Goal: Information Seeking & Learning: Learn about a topic

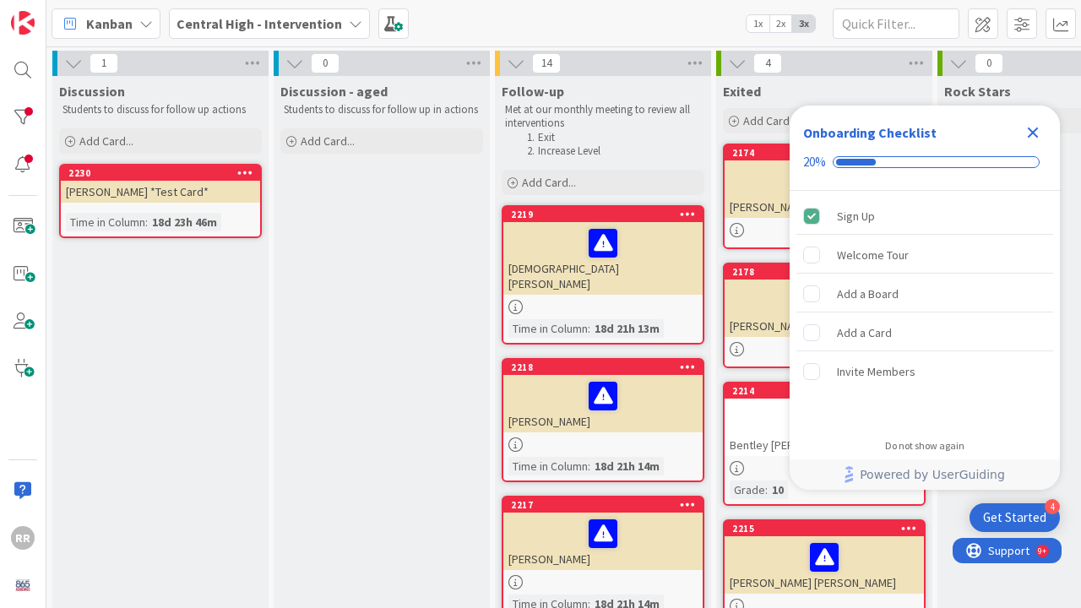
click at [1033, 133] on icon "Close Checklist" at bounding box center [1033, 133] width 11 height 11
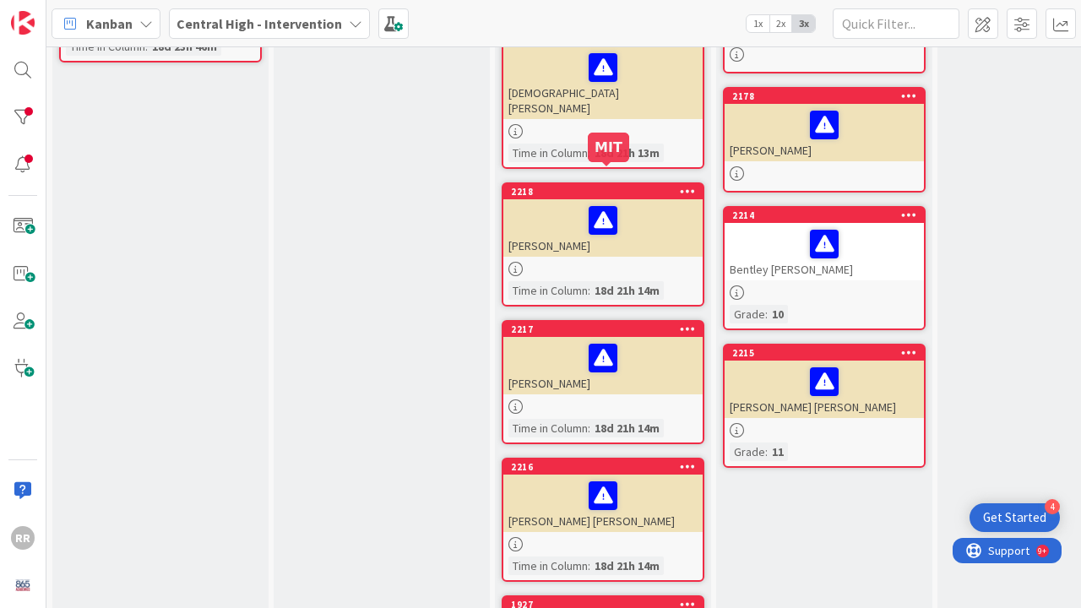
scroll to position [179, 0]
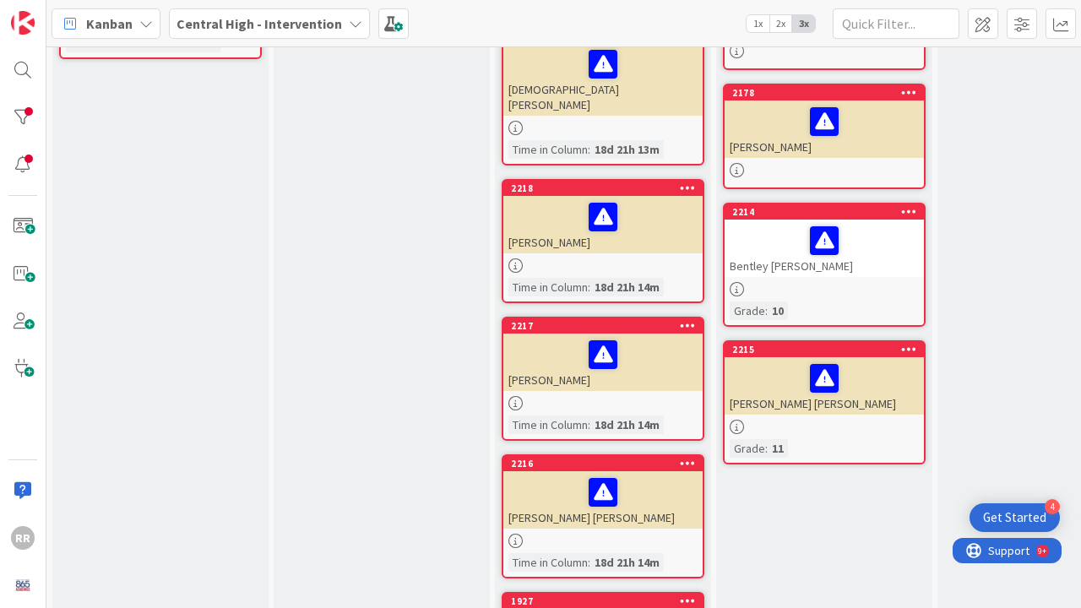
click at [533, 258] on div at bounding box center [602, 265] width 199 height 14
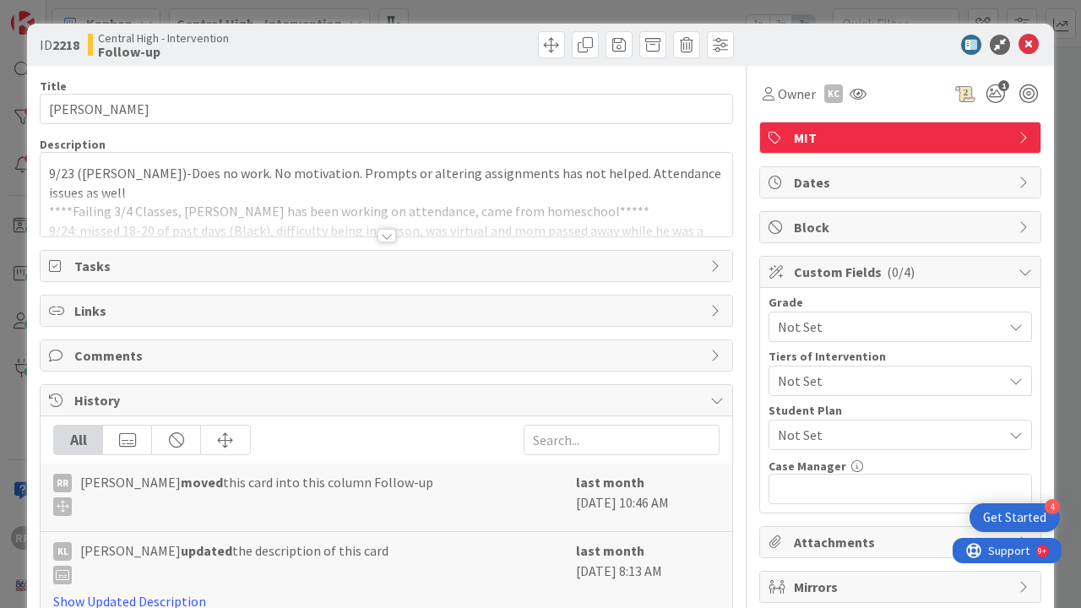
click at [383, 236] on div at bounding box center [387, 236] width 19 height 14
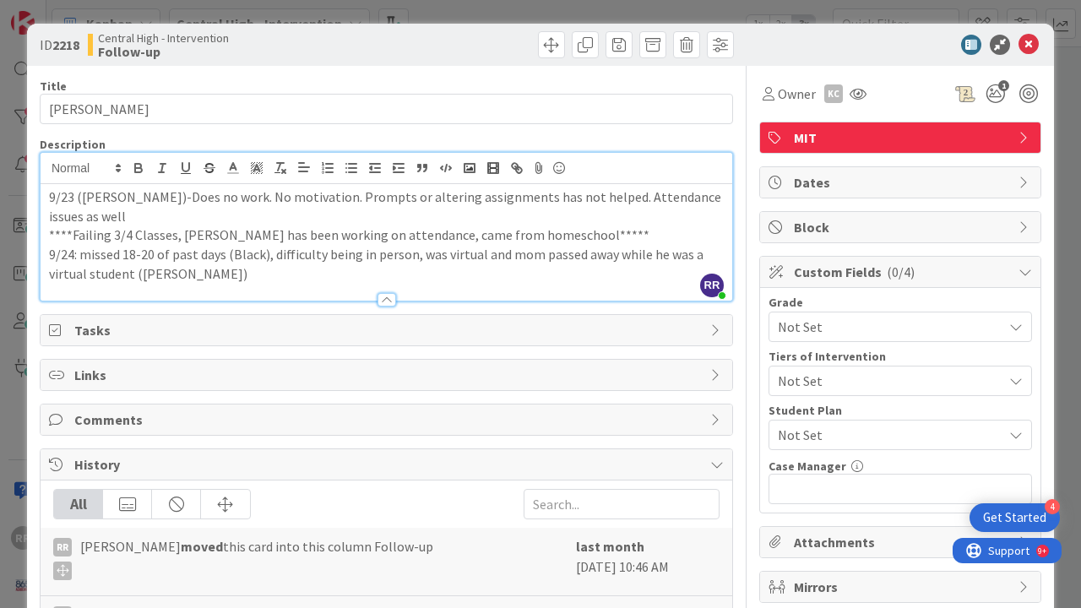
click at [264, 279] on p "9/24: missed 18-20 of past days (Black), difficulty being in person, was virtua…" at bounding box center [386, 264] width 675 height 38
click at [1019, 43] on icon at bounding box center [1029, 45] width 20 height 20
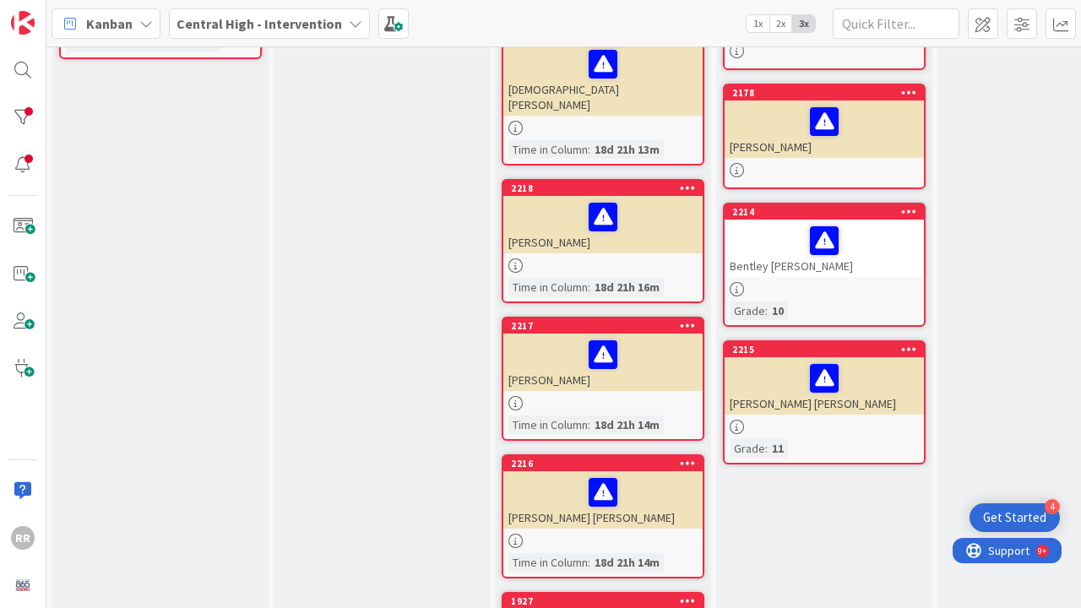
click at [655, 374] on div "[PERSON_NAME]" at bounding box center [602, 362] width 199 height 57
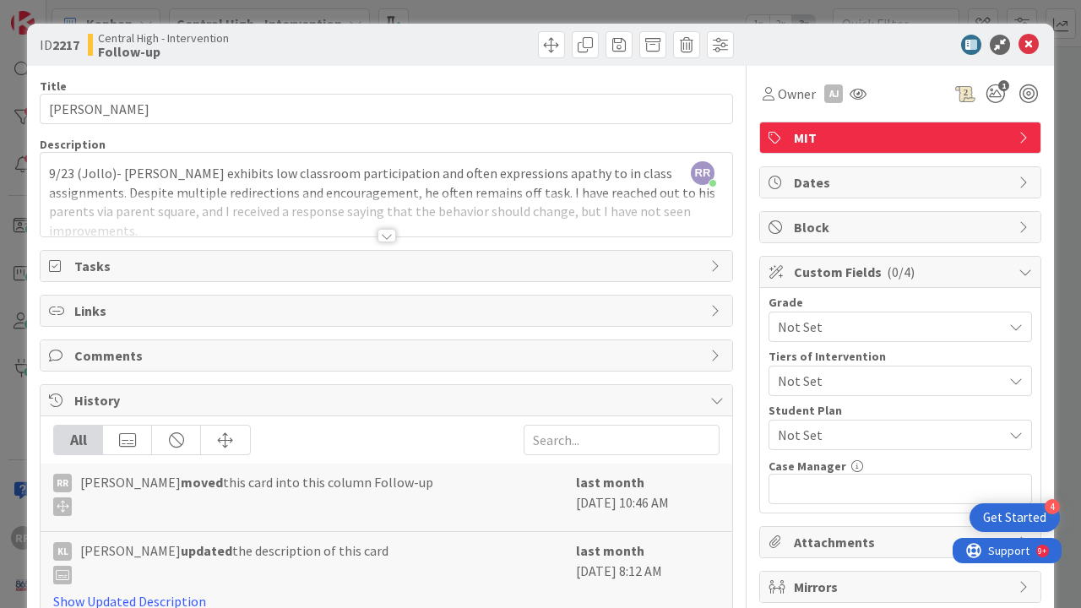
click at [378, 236] on div at bounding box center [387, 236] width 19 height 14
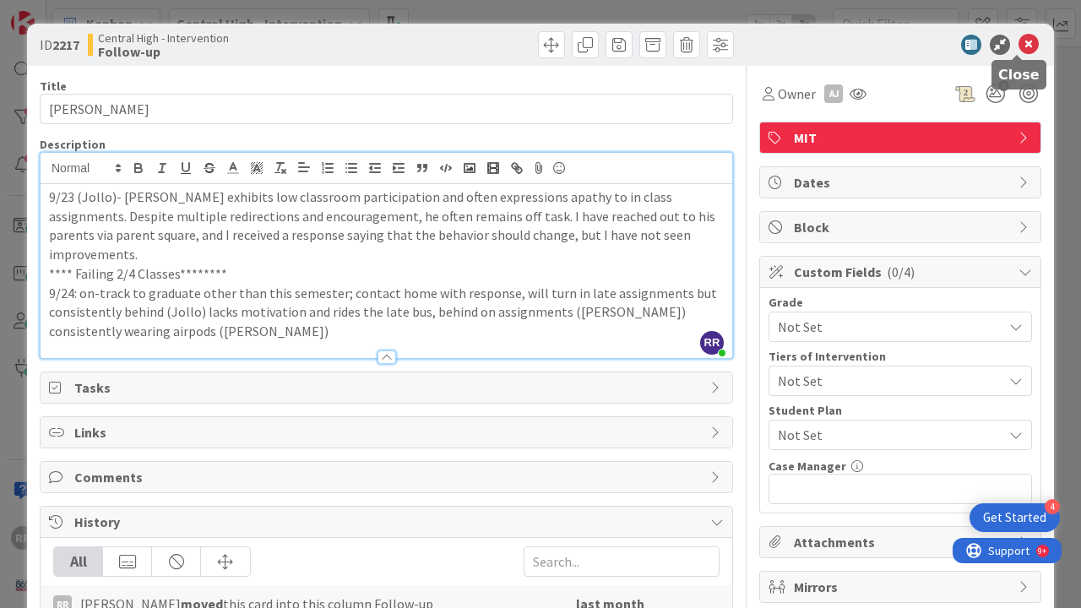
click at [1020, 49] on icon at bounding box center [1029, 45] width 20 height 20
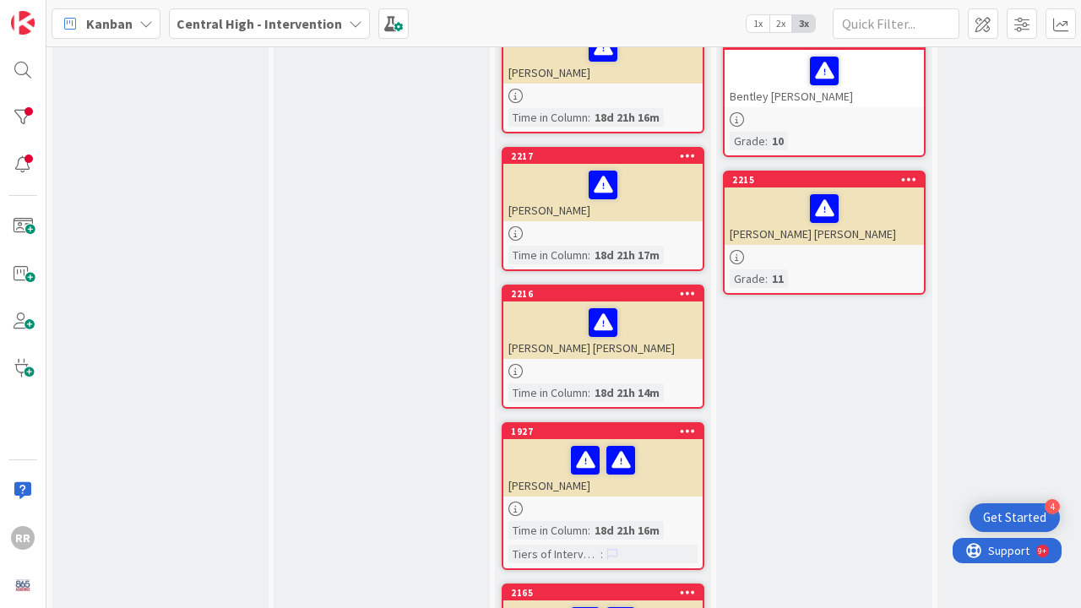
scroll to position [367, 0]
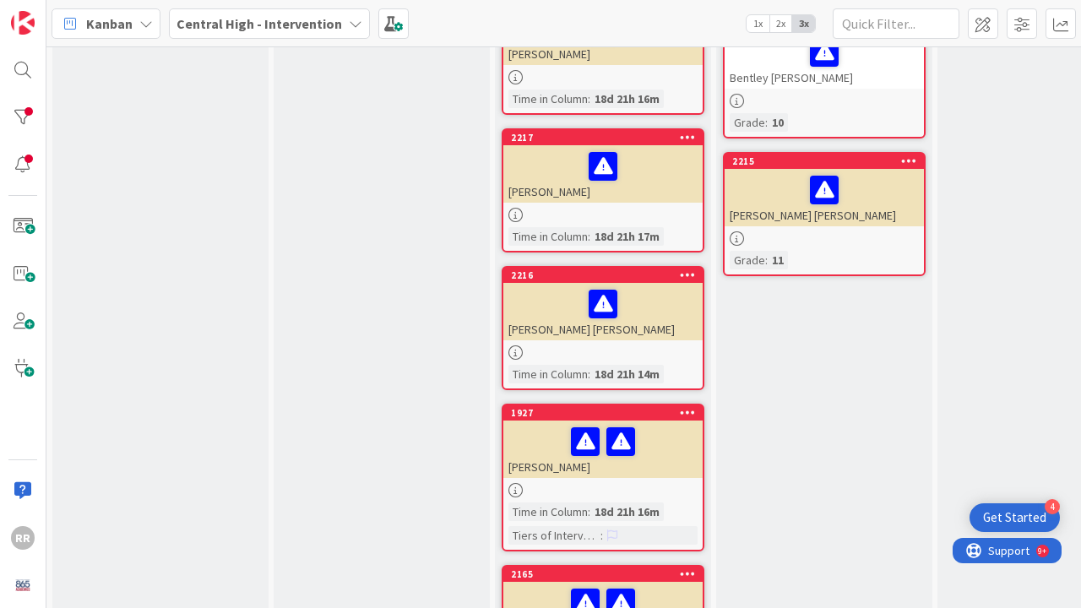
click at [655, 324] on div "[PERSON_NAME] [PERSON_NAME]" at bounding box center [602, 311] width 199 height 57
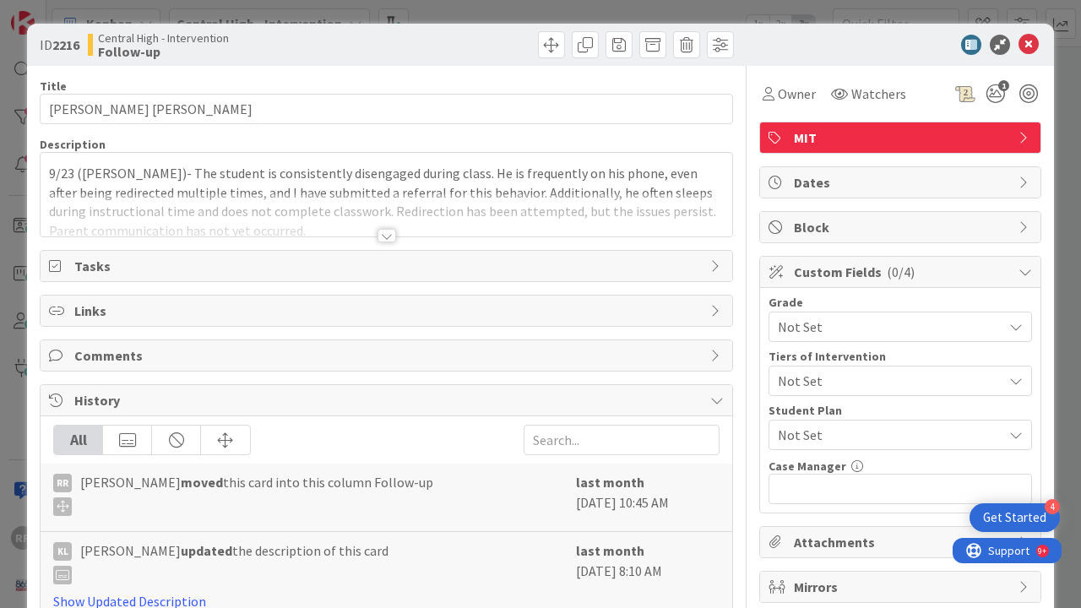
click at [386, 239] on div at bounding box center [387, 236] width 19 height 14
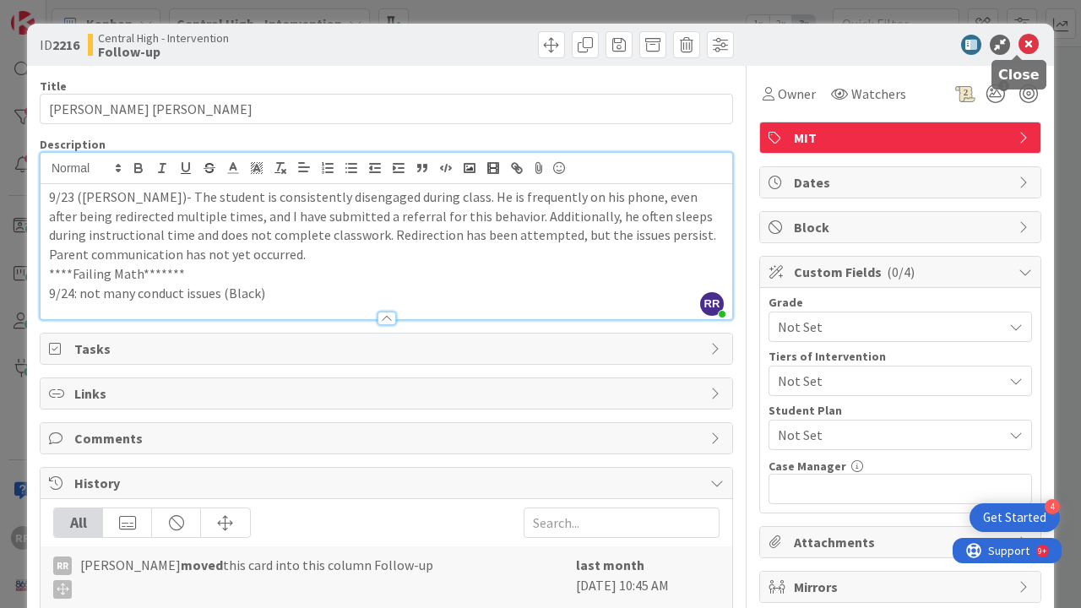
click at [1019, 51] on icon at bounding box center [1029, 45] width 20 height 20
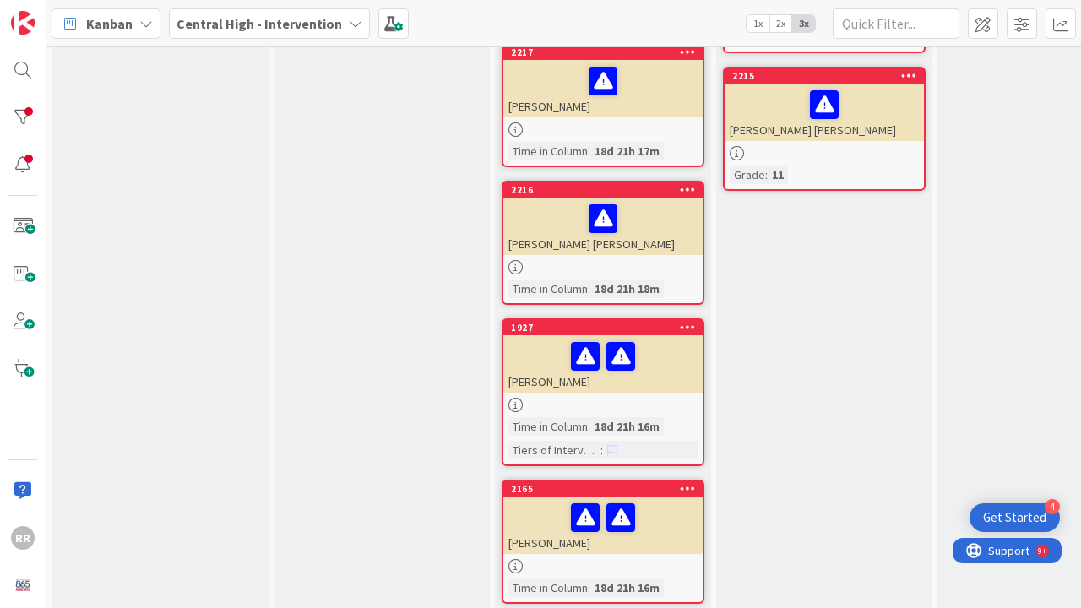
click at [558, 398] on div at bounding box center [602, 405] width 199 height 14
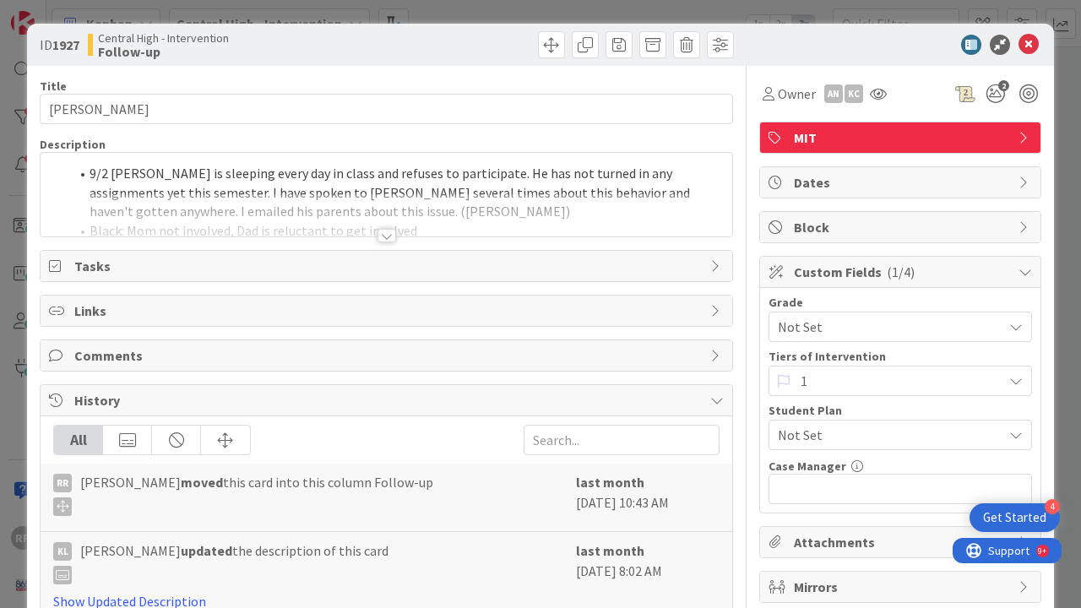
click at [378, 240] on div at bounding box center [387, 236] width 19 height 14
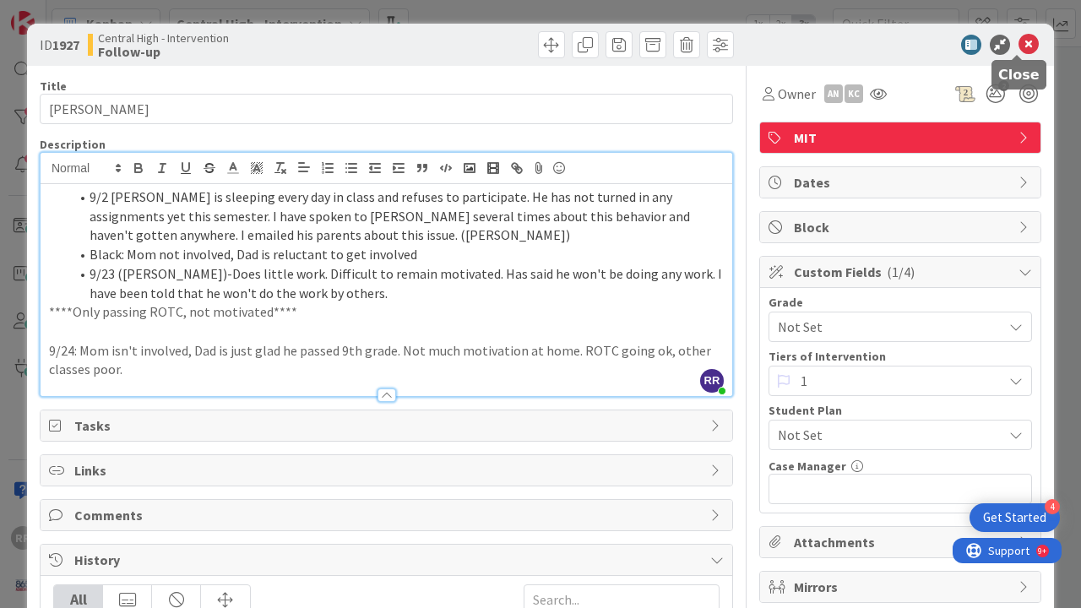
click at [1019, 49] on icon at bounding box center [1029, 45] width 20 height 20
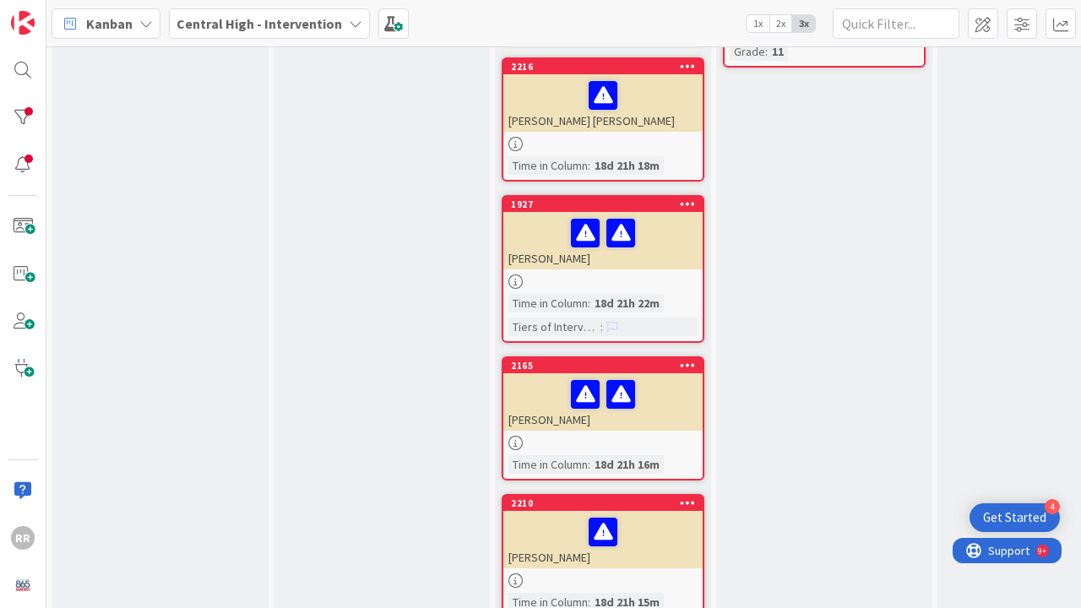
click at [541, 436] on div at bounding box center [602, 443] width 199 height 14
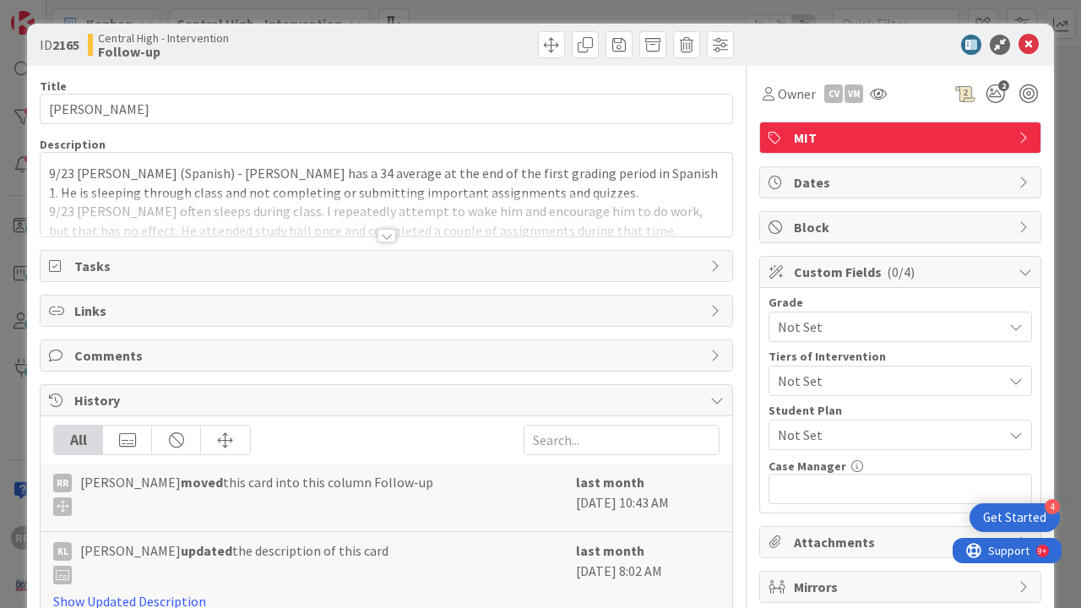
click at [383, 237] on div at bounding box center [387, 236] width 19 height 14
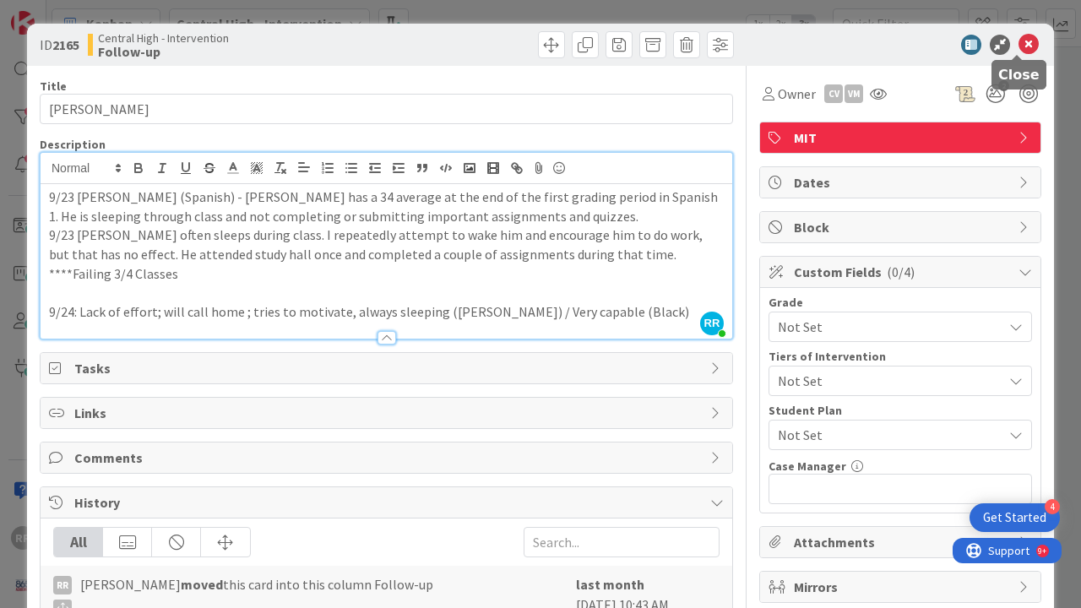
click at [1019, 41] on icon at bounding box center [1029, 45] width 20 height 20
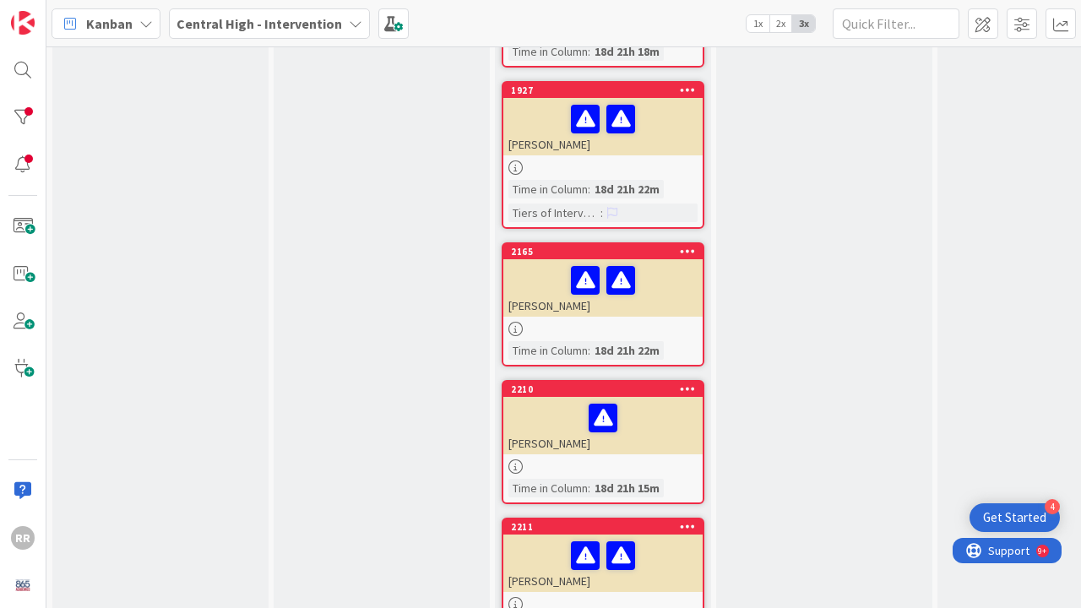
scroll to position [730, 0]
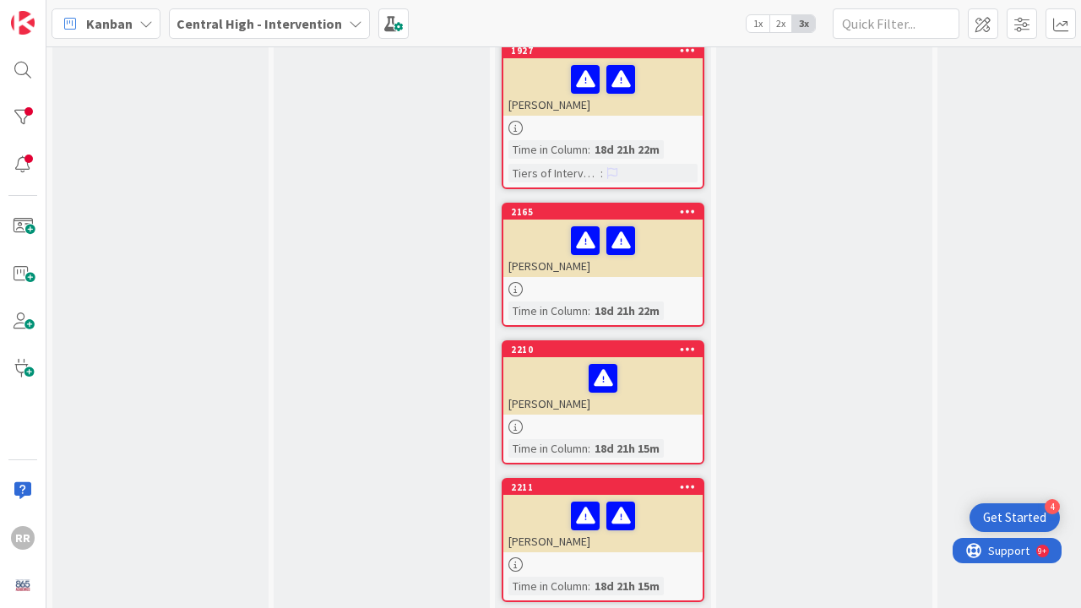
click at [638, 395] on div "[PERSON_NAME]" at bounding box center [602, 385] width 199 height 57
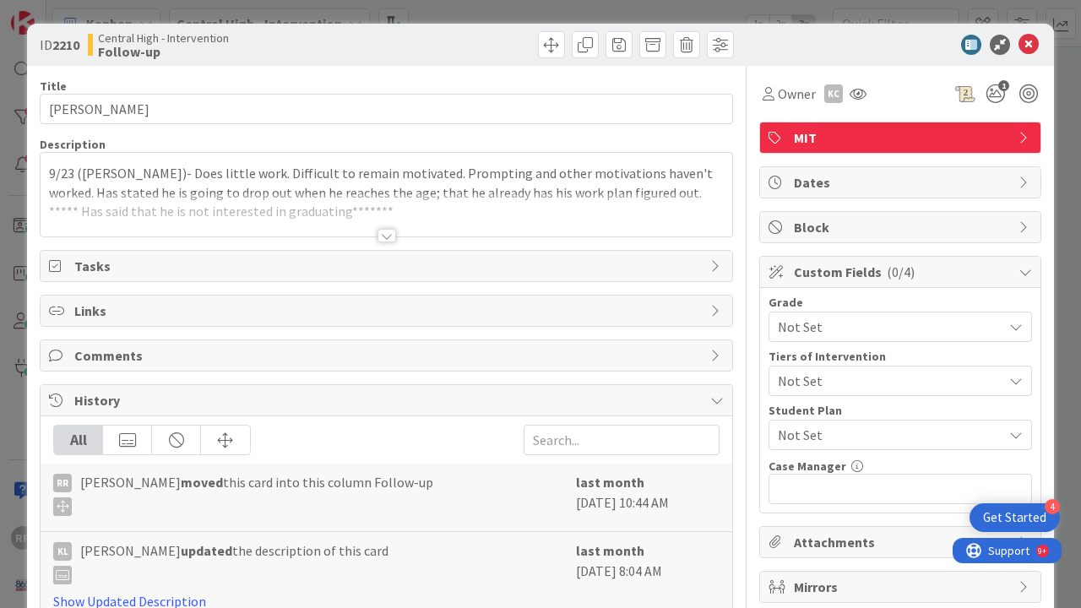
click at [380, 241] on div at bounding box center [387, 236] width 19 height 14
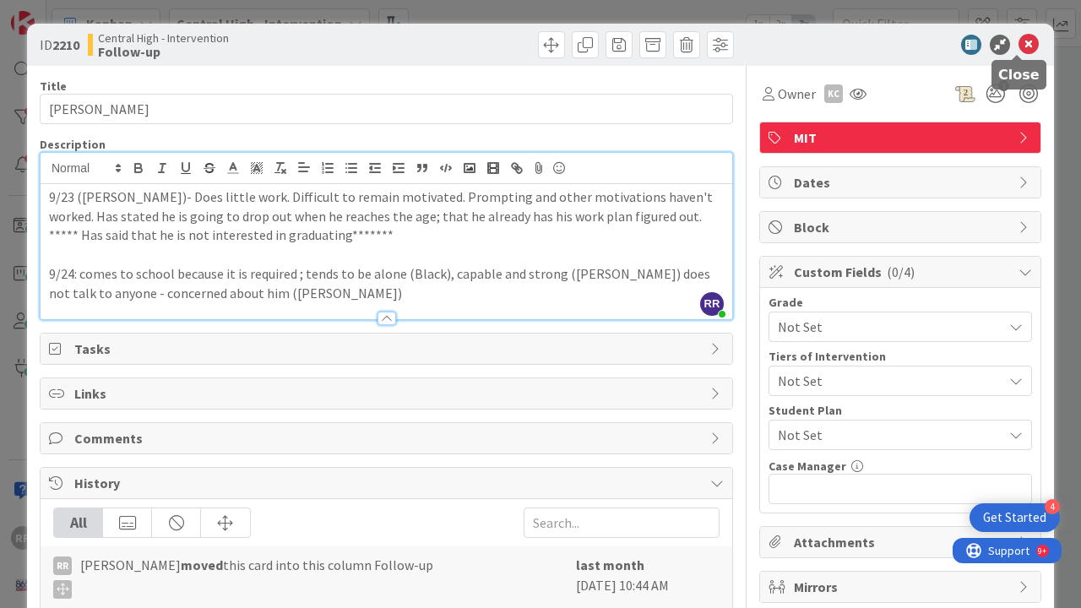
click at [1019, 43] on icon at bounding box center [1029, 45] width 20 height 20
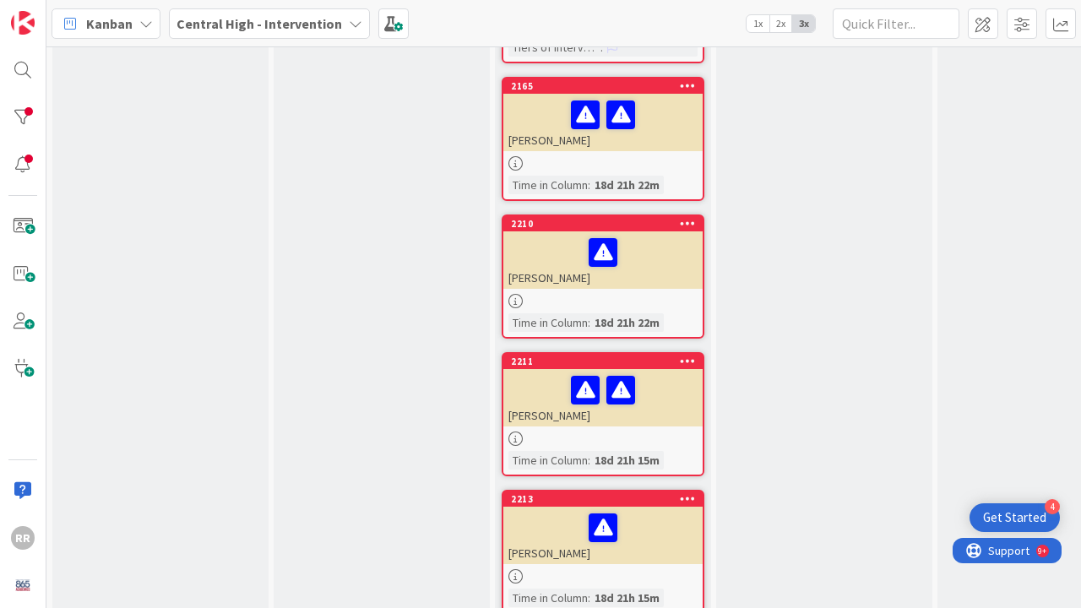
scroll to position [862, 0]
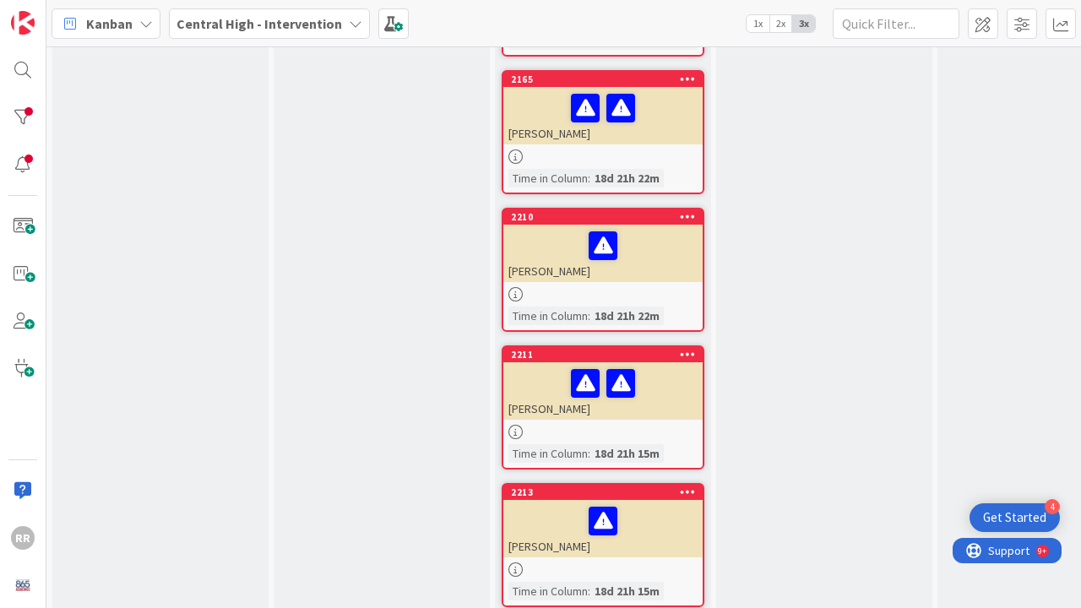
click at [562, 425] on div at bounding box center [602, 432] width 199 height 14
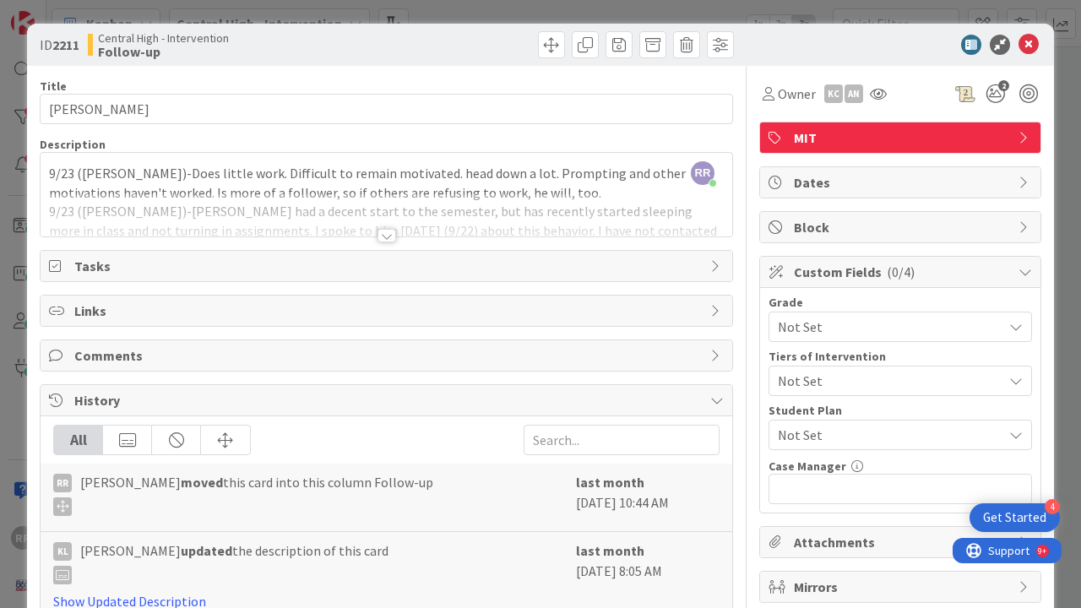
click at [380, 238] on div at bounding box center [387, 236] width 19 height 14
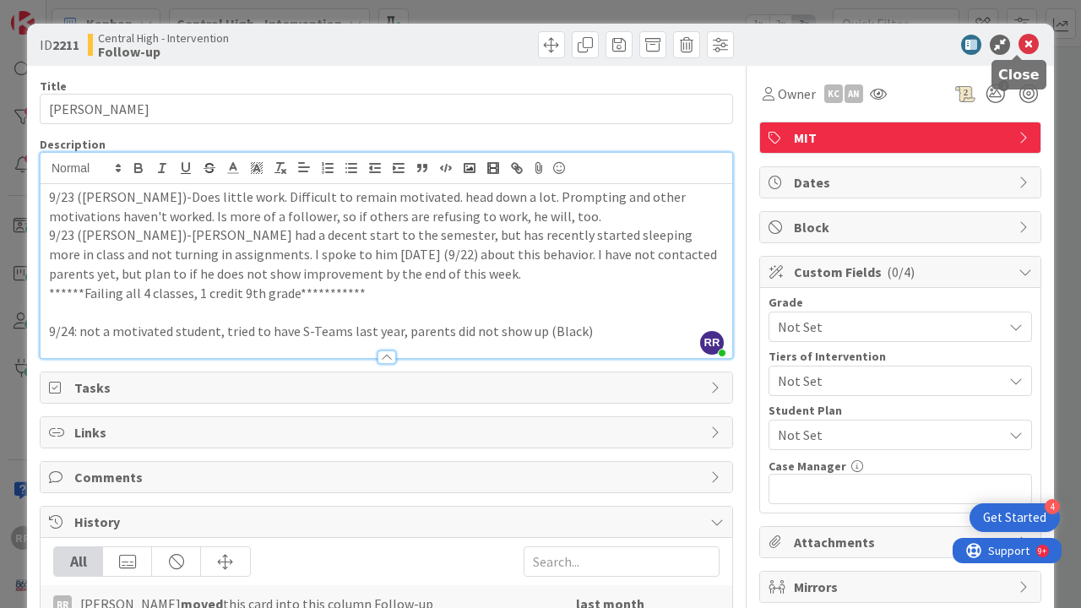
click at [1020, 41] on icon at bounding box center [1029, 45] width 20 height 20
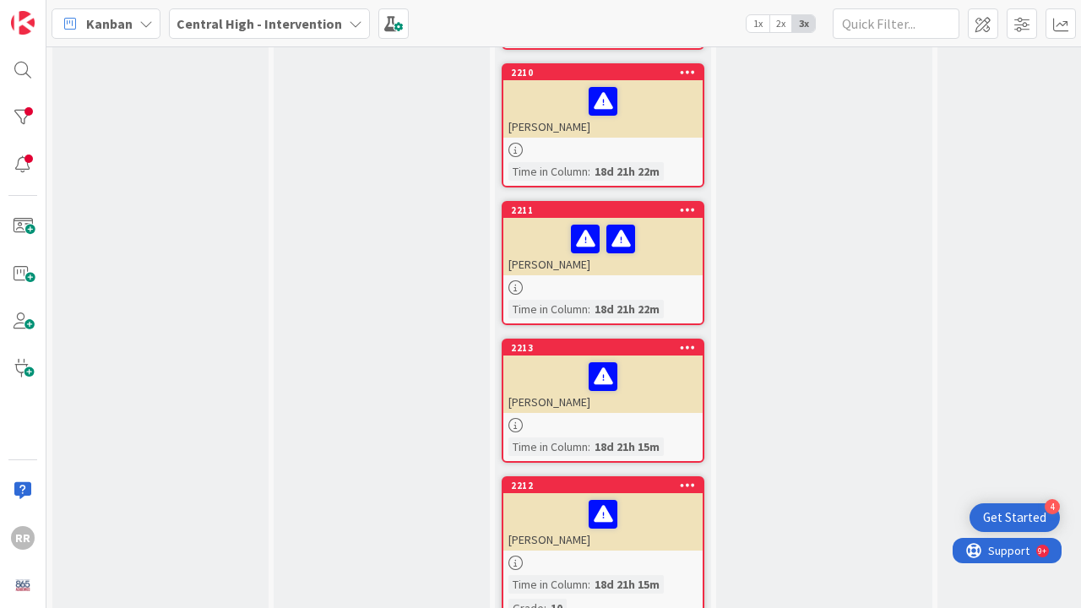
scroll to position [1083, 0]
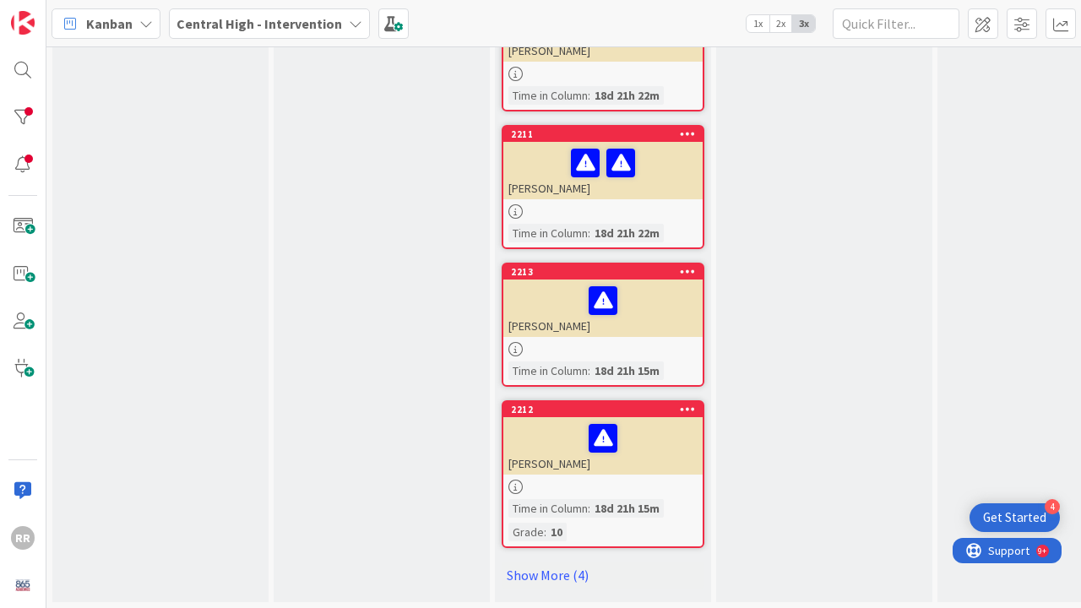
click at [582, 343] on div "2213 [PERSON_NAME] Time in [GEOGRAPHIC_DATA] : 18d 21h 15m" at bounding box center [603, 325] width 203 height 124
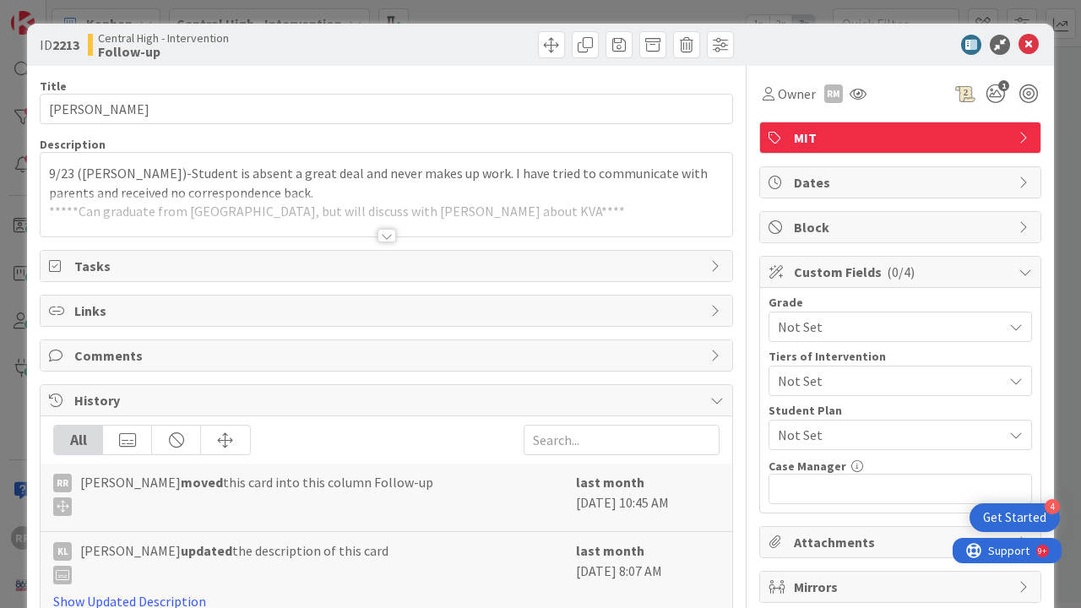
click at [379, 237] on div at bounding box center [387, 236] width 19 height 14
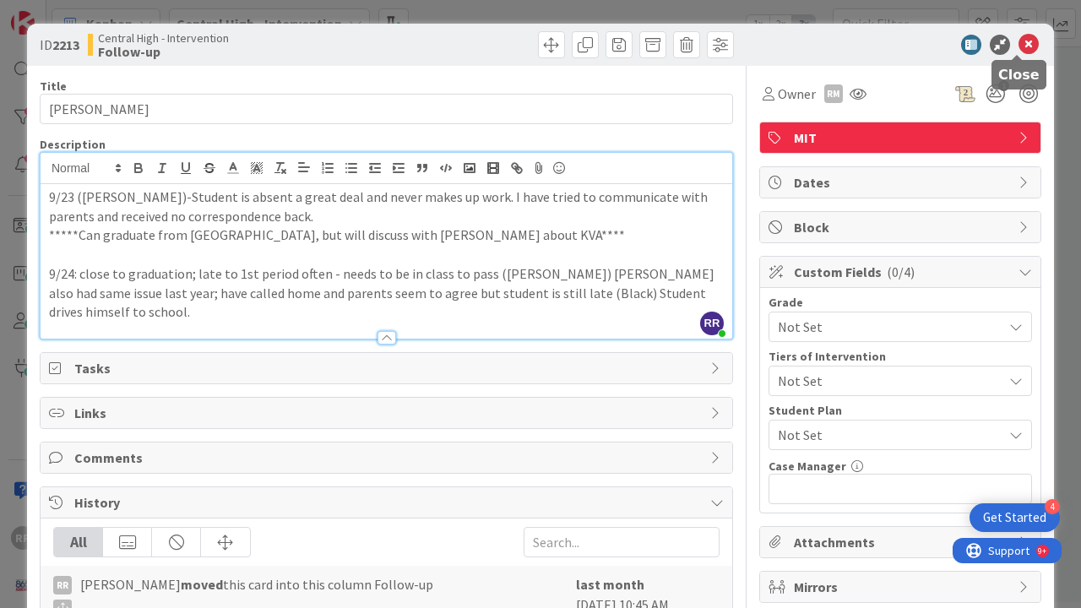
click at [1019, 46] on icon at bounding box center [1029, 45] width 20 height 20
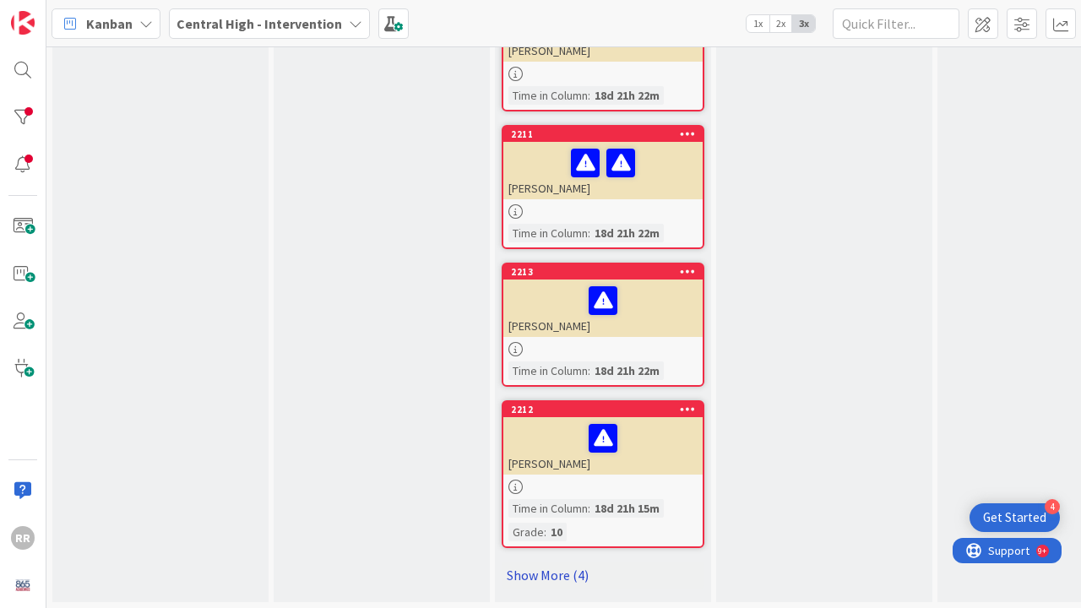
click at [576, 564] on link "Show More (4)" at bounding box center [603, 575] width 203 height 27
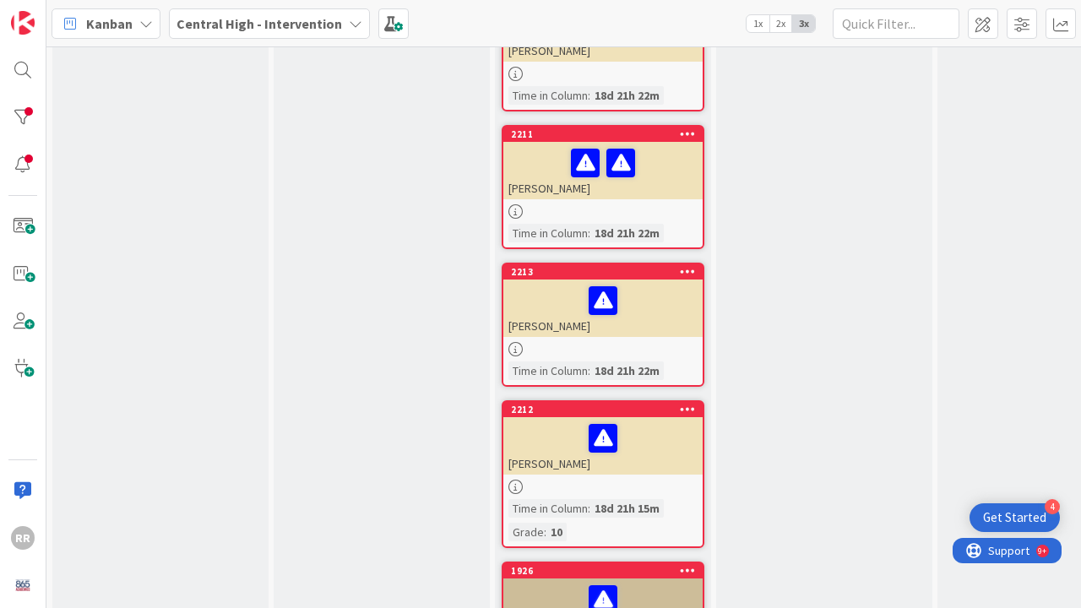
click at [639, 447] on div "[PERSON_NAME]" at bounding box center [602, 445] width 199 height 57
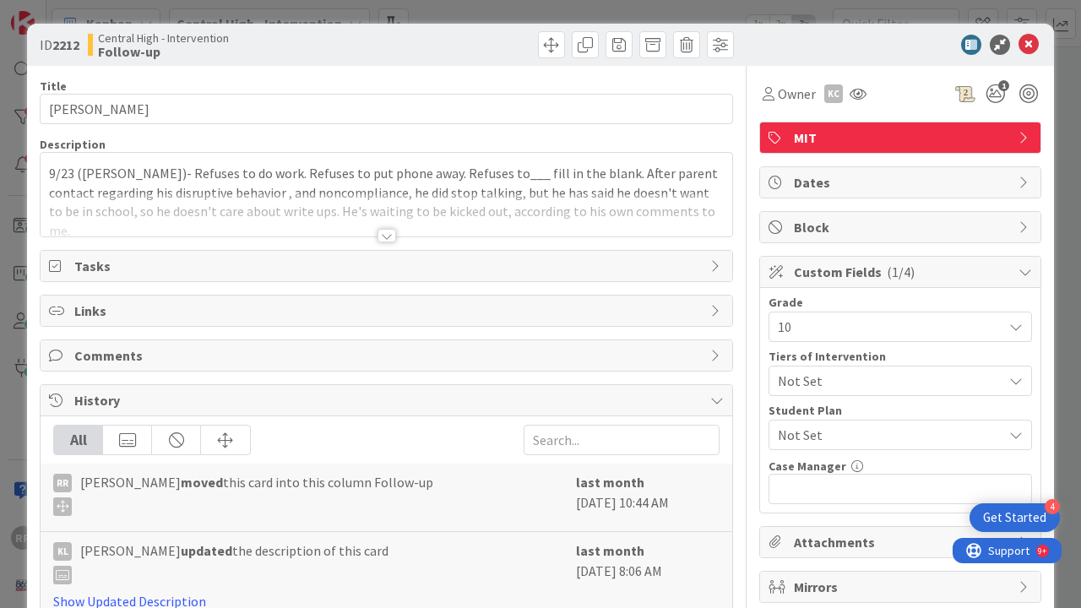
click at [378, 242] on div at bounding box center [387, 236] width 19 height 14
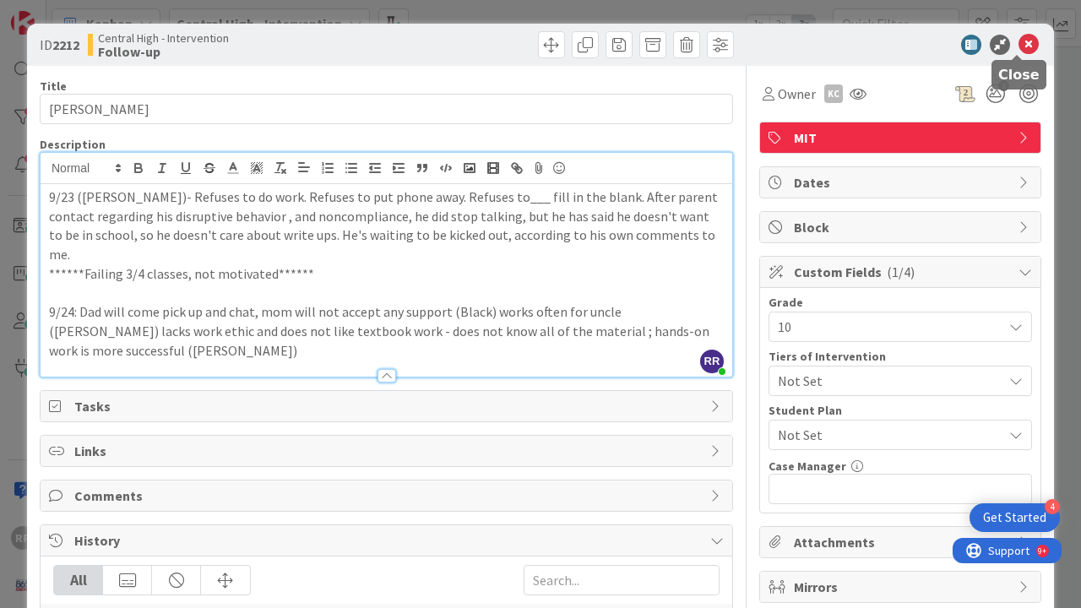
click at [1023, 43] on icon at bounding box center [1029, 45] width 20 height 20
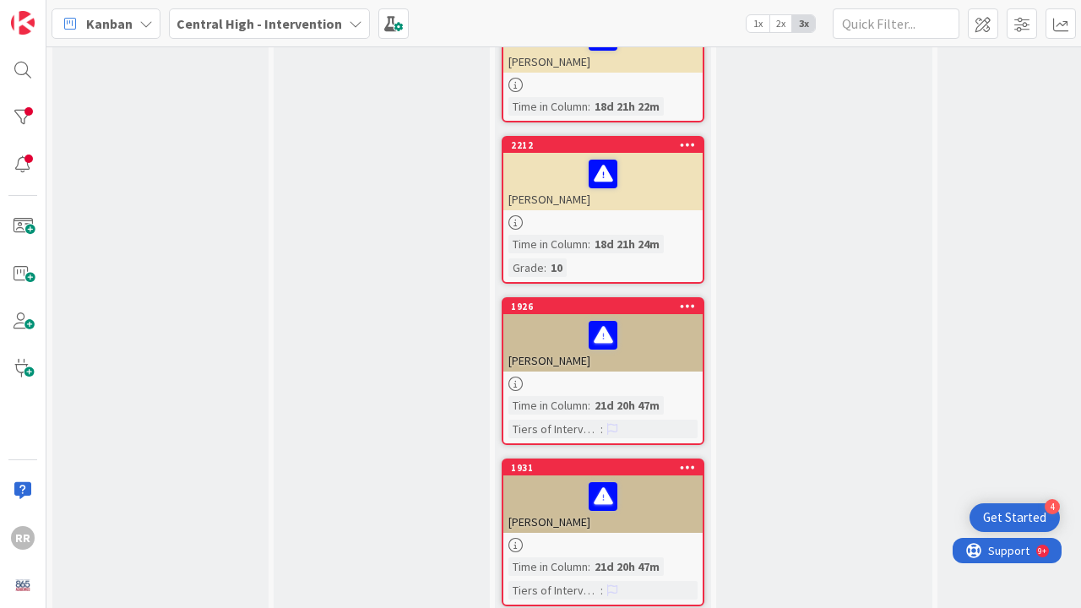
scroll to position [1366, 0]
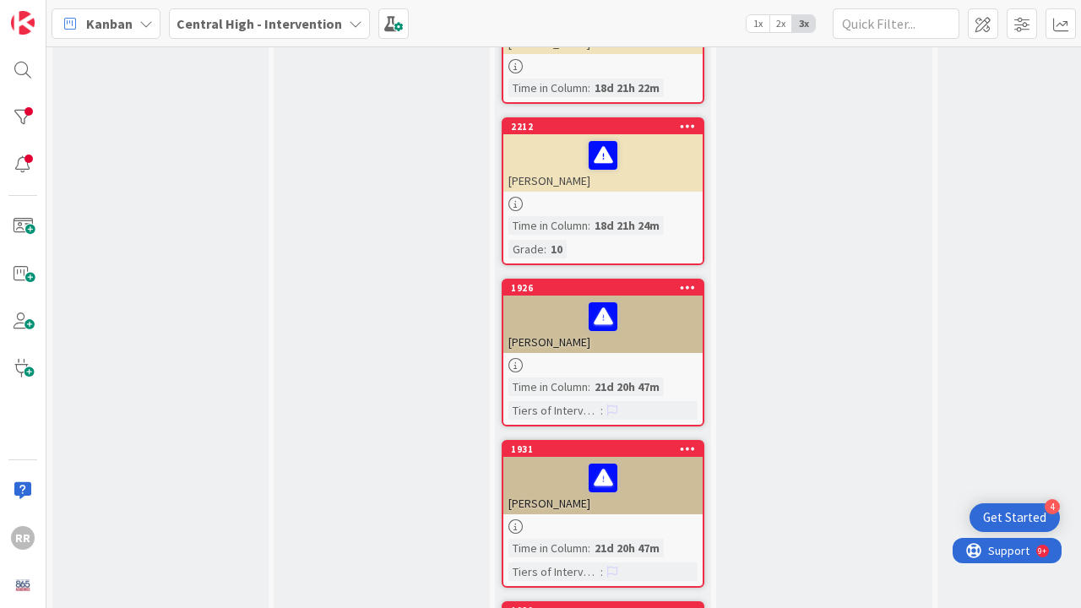
click at [649, 327] on div "[PERSON_NAME]" at bounding box center [602, 324] width 199 height 57
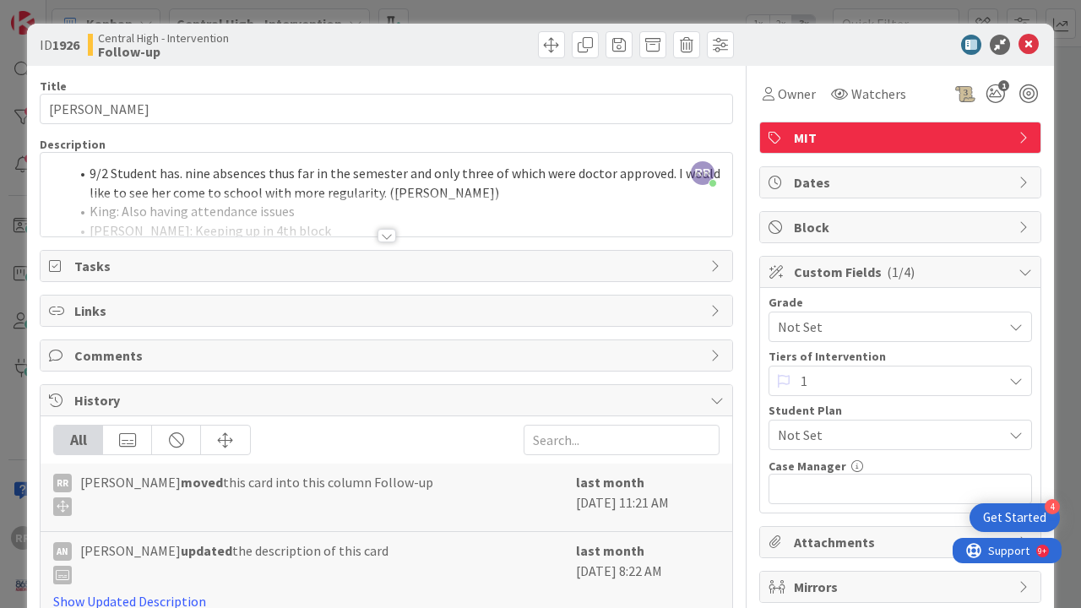
click at [378, 239] on div at bounding box center [387, 236] width 19 height 14
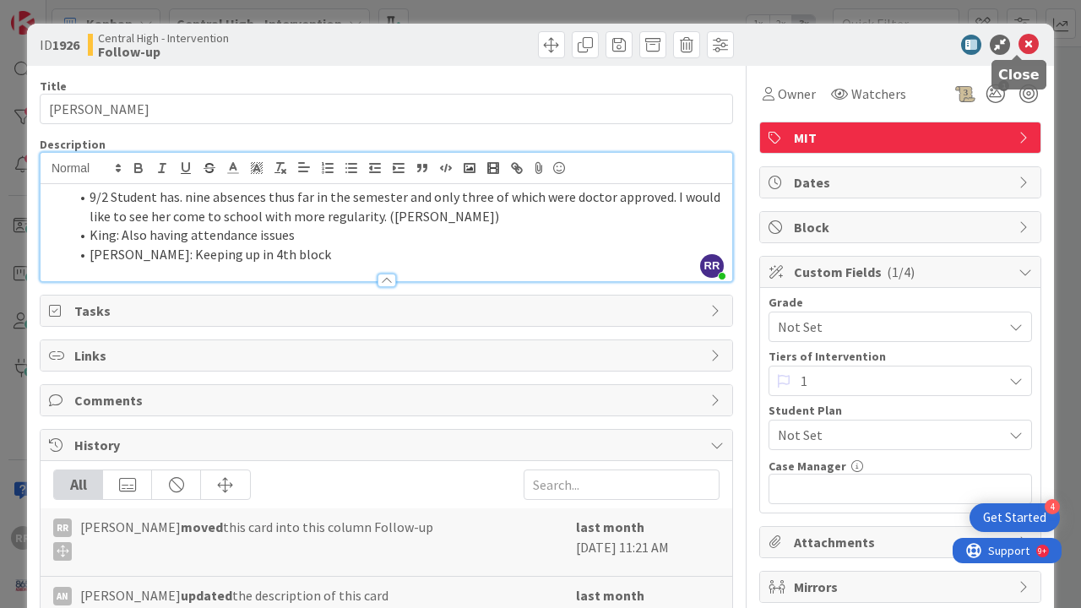
click at [1019, 43] on icon at bounding box center [1029, 45] width 20 height 20
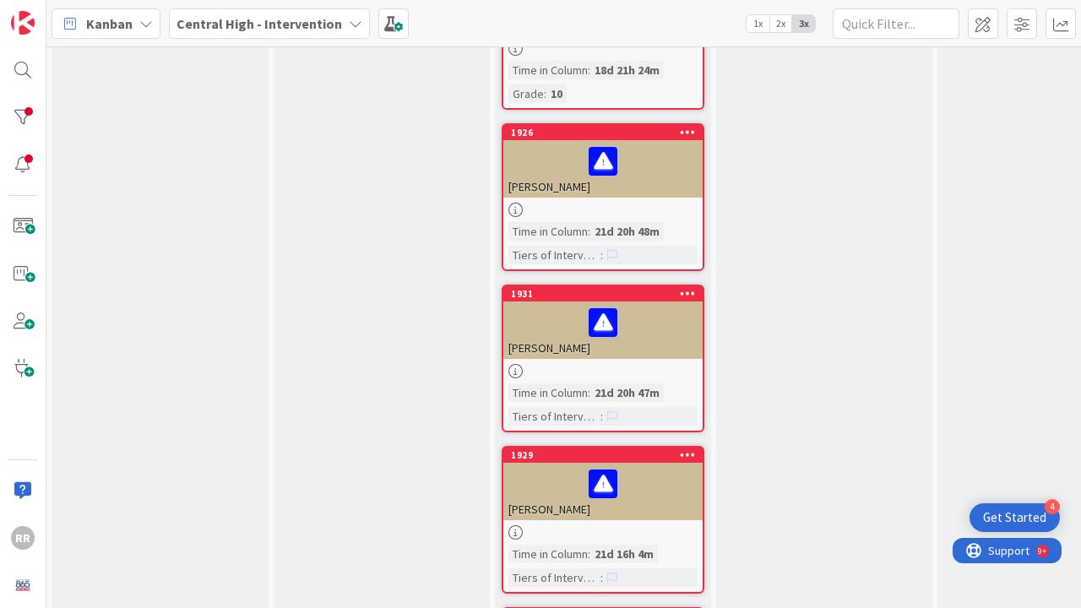
scroll to position [1522, 0]
click at [622, 345] on div "1931 [PERSON_NAME] Time in [GEOGRAPHIC_DATA] : 21d 20h 47m Tiers of Interventio…" at bounding box center [603, 358] width 203 height 148
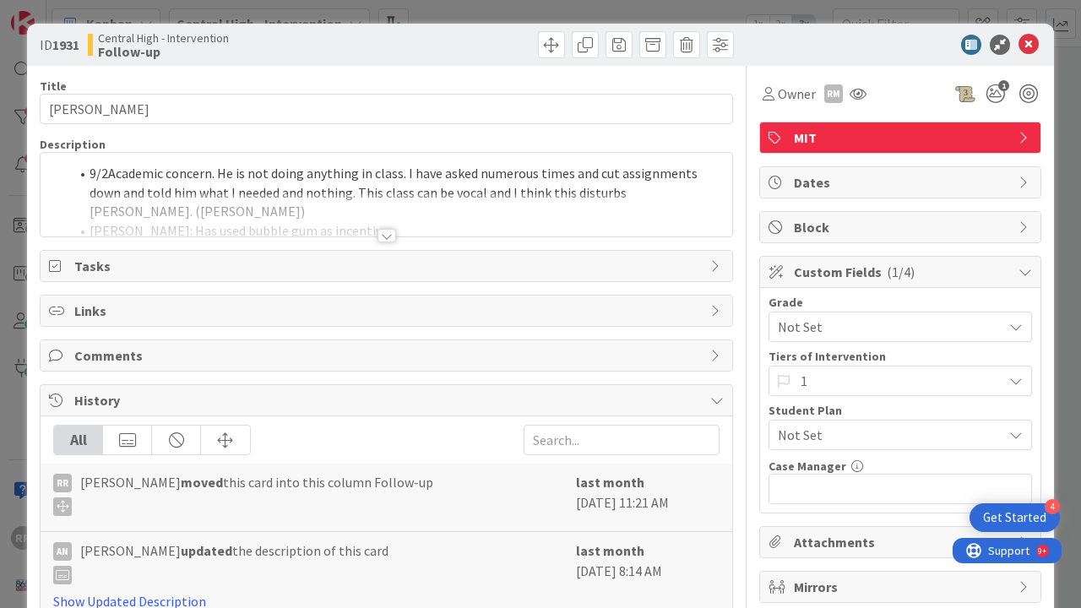
click at [379, 241] on div at bounding box center [387, 236] width 19 height 14
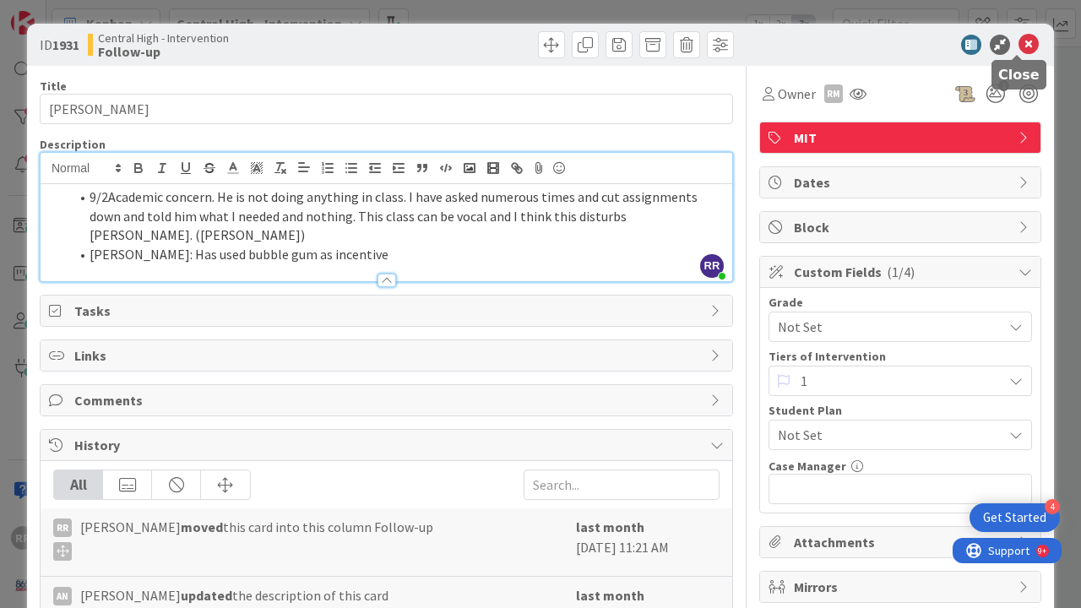
click at [1022, 46] on icon at bounding box center [1029, 45] width 20 height 20
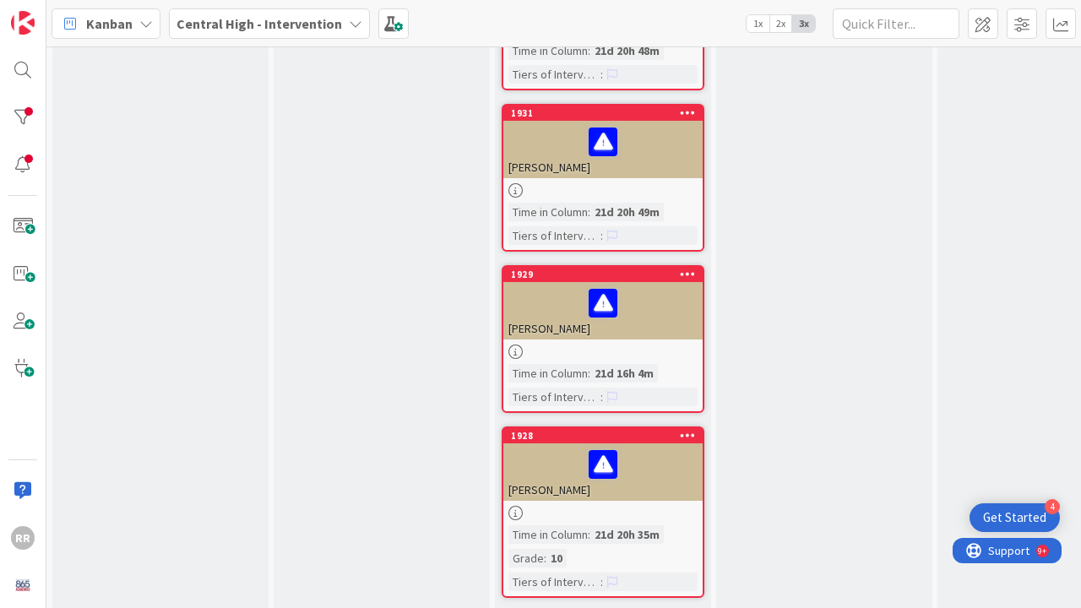
scroll to position [1709, 0]
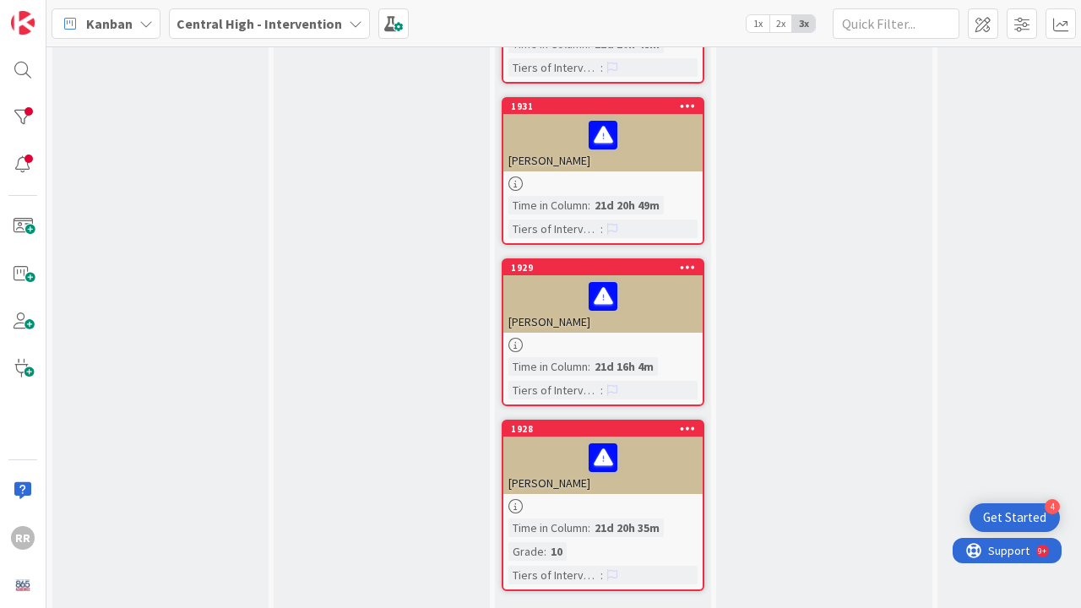
click at [617, 338] on div at bounding box center [602, 345] width 199 height 14
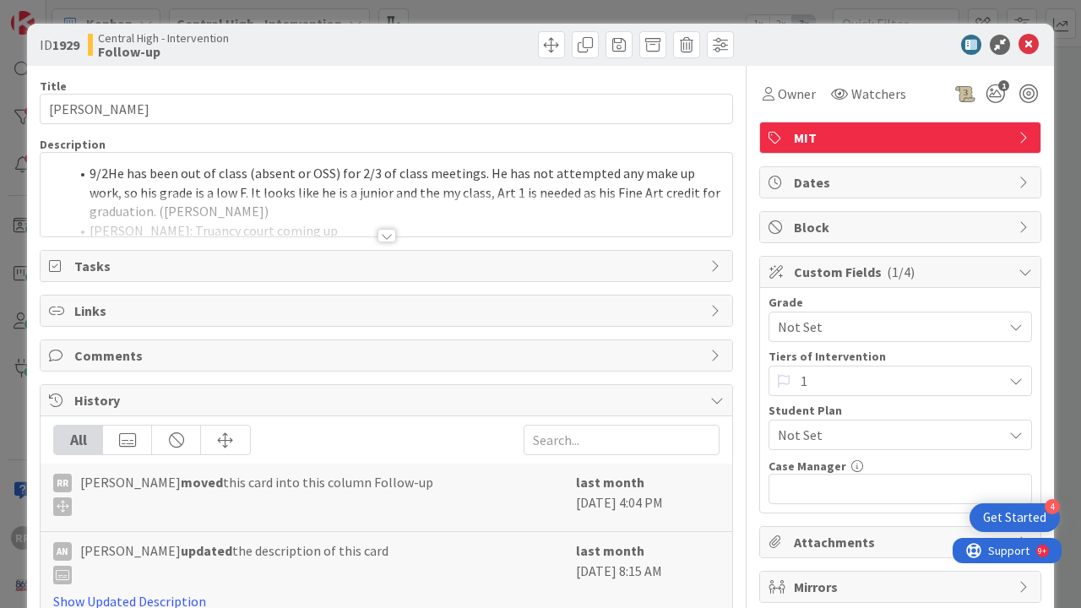
click at [382, 235] on div at bounding box center [387, 236] width 19 height 14
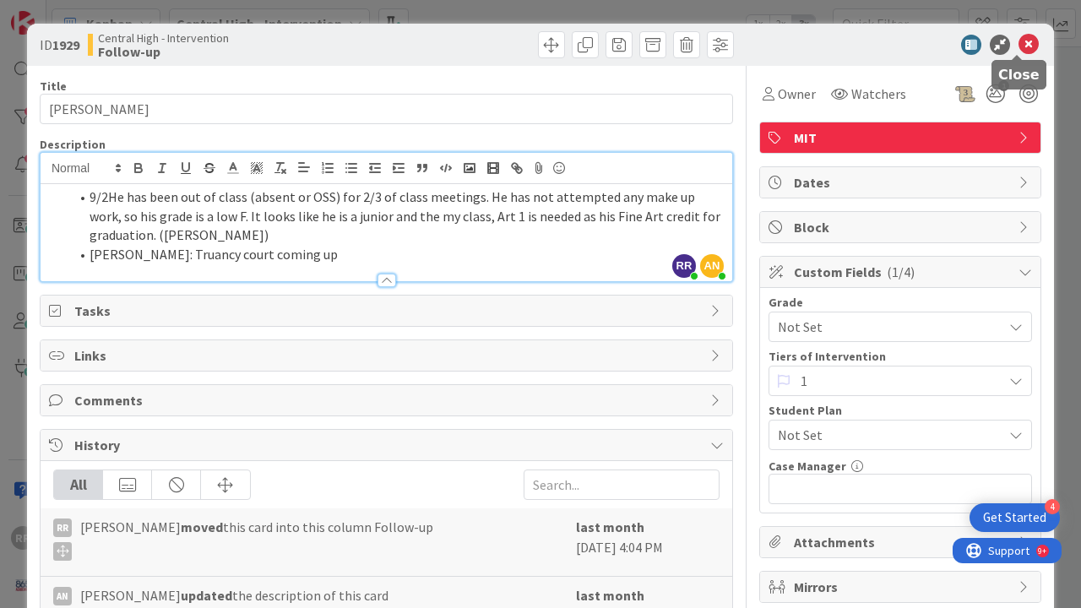
click at [1019, 45] on icon at bounding box center [1029, 45] width 20 height 20
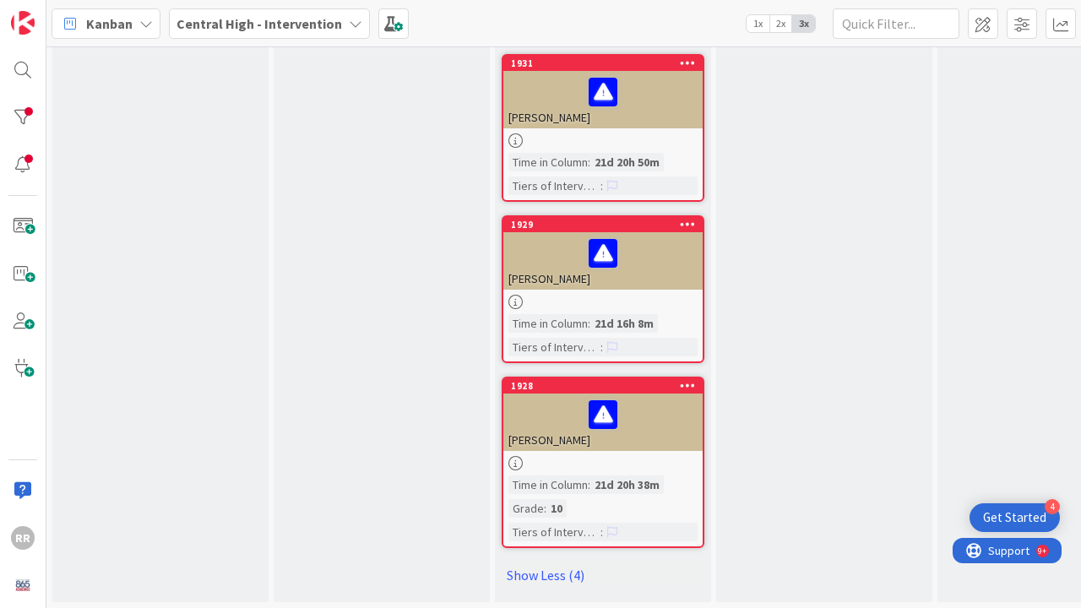
click at [641, 456] on div at bounding box center [602, 463] width 199 height 14
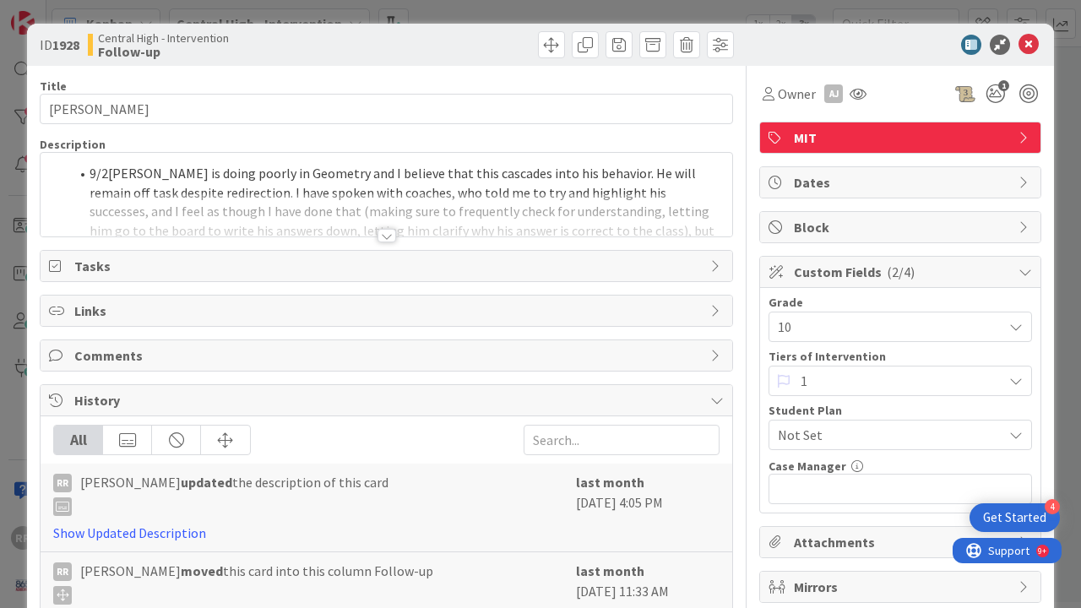
click at [387, 243] on div "Title 15 / 128 [PERSON_NAME] Description 9/2 [PERSON_NAME] is doing poorly in G…" at bounding box center [386, 485] width 693 height 838
click at [378, 231] on div at bounding box center [387, 236] width 19 height 14
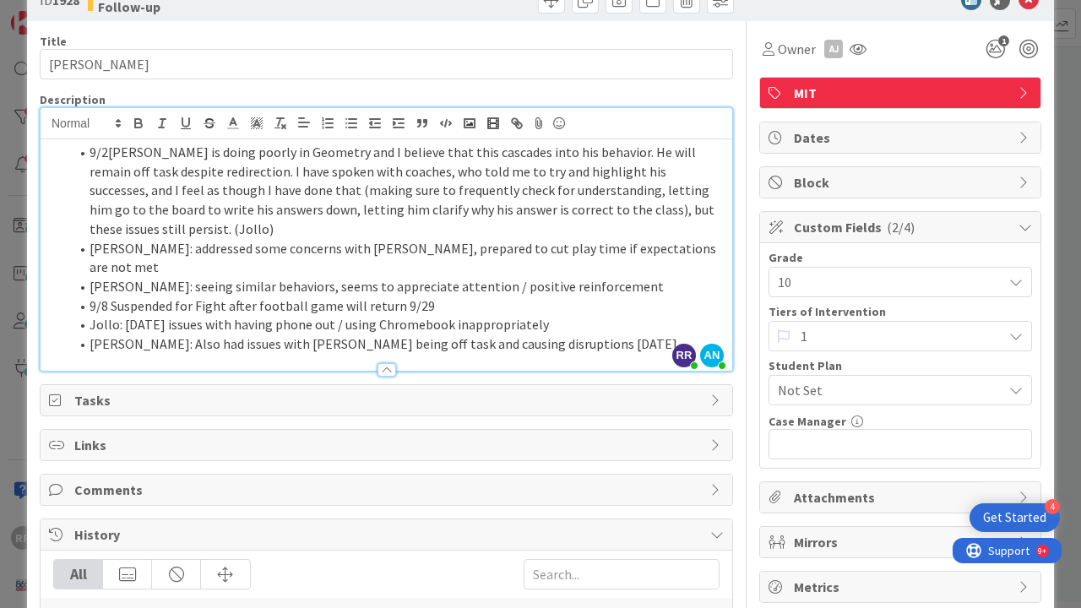
scroll to position [51, 0]
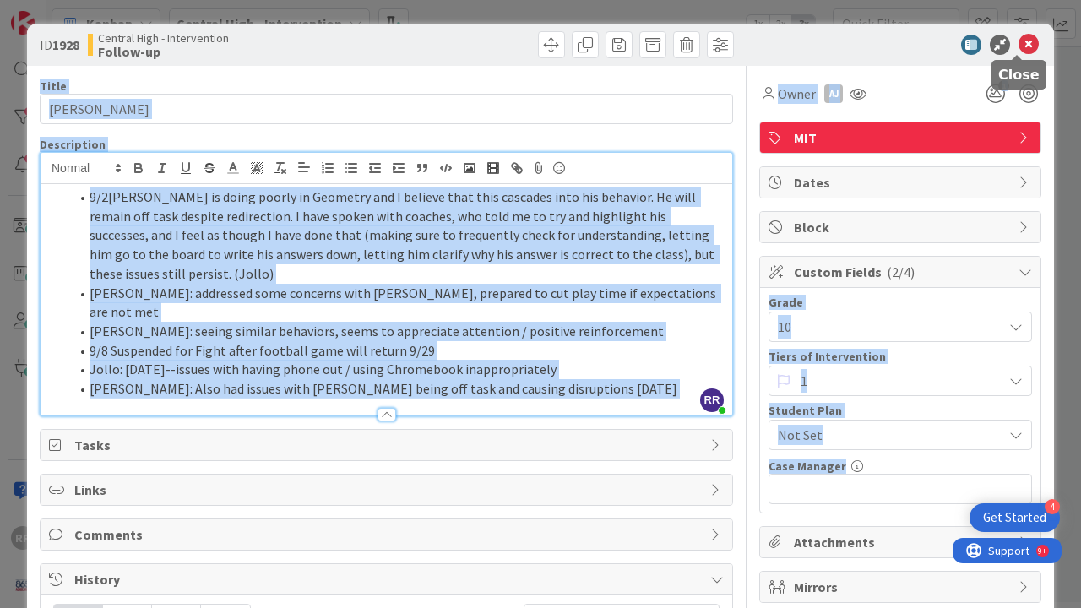
click at [1019, 41] on icon at bounding box center [1029, 45] width 20 height 20
